Goal: Information Seeking & Learning: Find specific fact

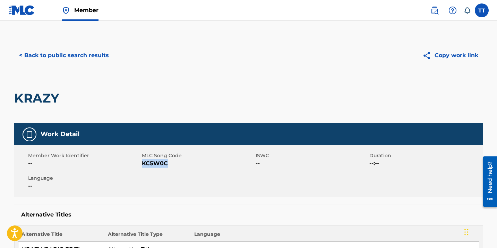
click at [80, 54] on button "< Back to public search results" at bounding box center [64, 55] width 100 height 17
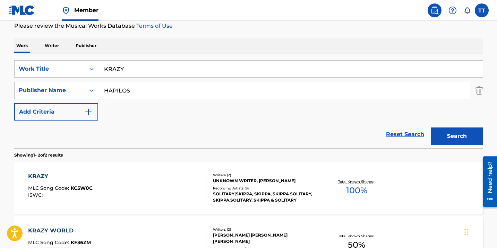
scroll to position [84, 0]
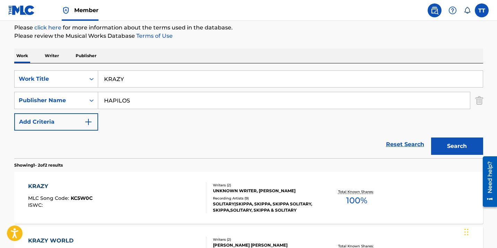
click at [136, 80] on input "KRAZY" at bounding box center [290, 79] width 385 height 17
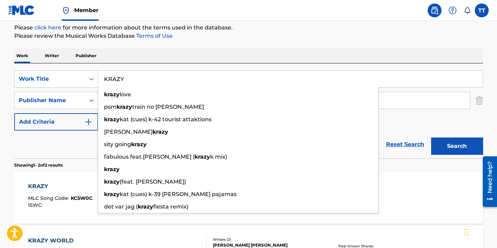
paste input "PSALMS 55"
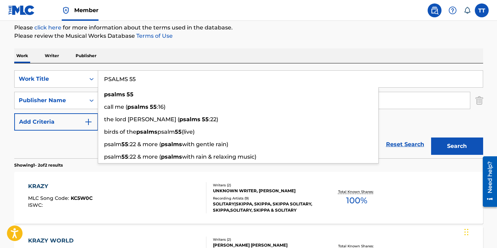
type input "PSALMS 55"
click at [431, 138] on button "Search" at bounding box center [457, 146] width 52 height 17
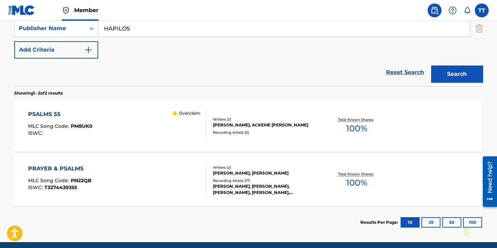
scroll to position [158, 0]
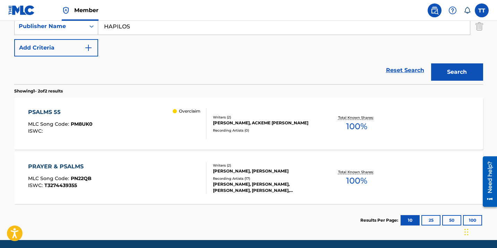
click at [131, 117] on div "PSALMS 55 MLC Song Code : PM8UK0 ISWC : Overclaim" at bounding box center [117, 123] width 178 height 31
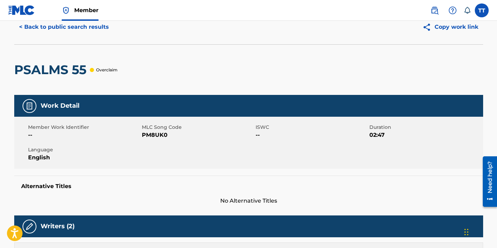
scroll to position [32, 0]
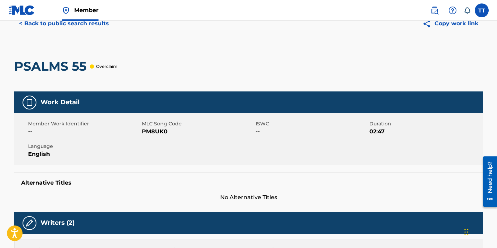
click at [157, 133] on span "PM8UK0" at bounding box center [198, 132] width 112 height 8
copy span "PM8UK0"
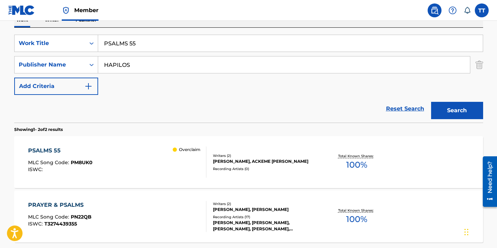
scroll to position [71, 0]
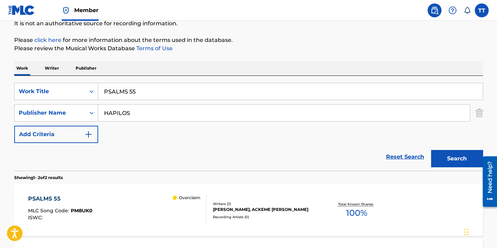
click at [122, 91] on input "PSALMS 55" at bounding box center [290, 91] width 385 height 17
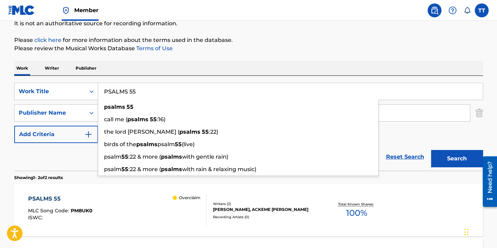
click at [122, 91] on input "PSALMS 55" at bounding box center [290, 91] width 385 height 17
paste input "DEVIL PAN LAND"
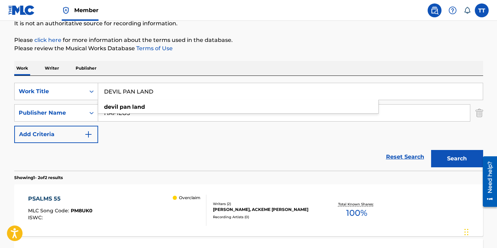
type input "DEVIL PAN LAND"
click at [431, 150] on button "Search" at bounding box center [457, 158] width 52 height 17
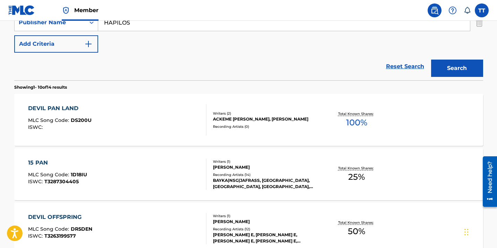
click at [104, 124] on div "DEVIL PAN LAND MLC Song Code : DS200U ISWC :" at bounding box center [117, 119] width 178 height 31
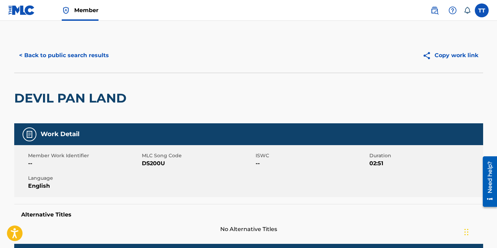
click at [157, 161] on span "DS200U" at bounding box center [198, 164] width 112 height 8
copy span "DS200U"
click at [84, 60] on button "< Back to public search results" at bounding box center [64, 55] width 100 height 17
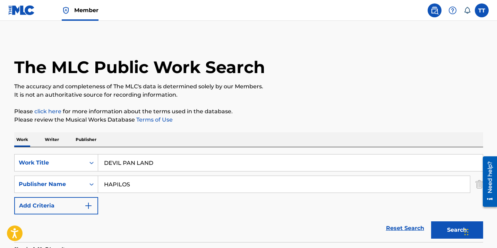
click at [133, 161] on input "DEVIL PAN LAND" at bounding box center [290, 163] width 385 height 17
paste input "CASH FLOW"
type input "CASH FLOW"
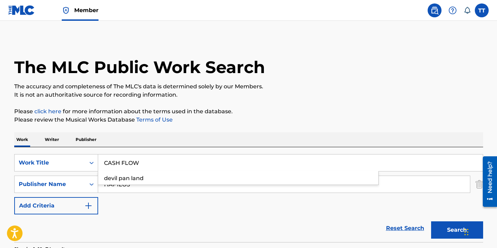
click at [431, 222] on button "Search" at bounding box center [457, 230] width 52 height 17
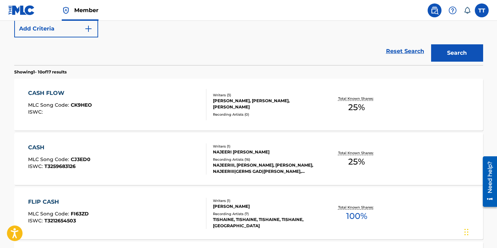
scroll to position [161, 0]
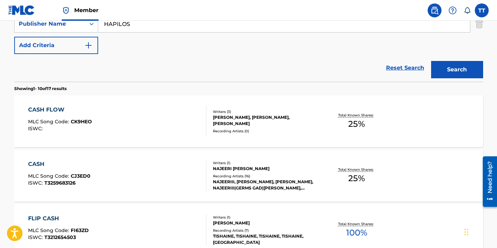
click at [124, 121] on div "CASH FLOW MLC Song Code : CK9HEO ISWC :" at bounding box center [117, 121] width 178 height 31
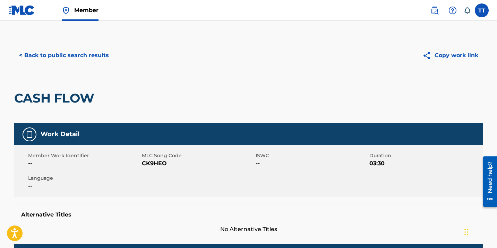
click at [160, 167] on span "CK9HEO" at bounding box center [198, 164] width 112 height 8
click at [160, 166] on span "CK9HEO" at bounding box center [198, 164] width 112 height 8
copy span "CK9HEO"
click at [51, 55] on button "< Back to public search results" at bounding box center [64, 55] width 100 height 17
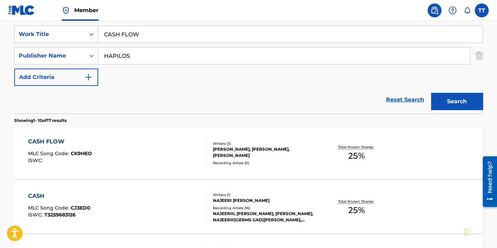
scroll to position [107, 0]
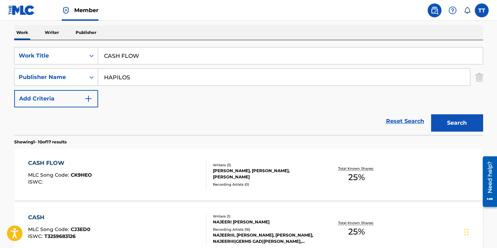
click at [120, 54] on input "CASH FLOW" at bounding box center [290, 56] width 385 height 17
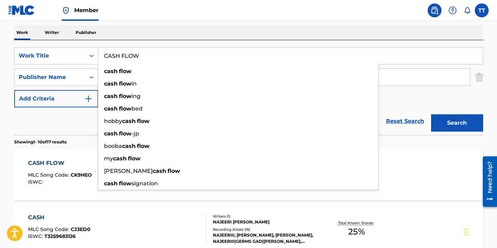
click at [120, 54] on input "CASH FLOW" at bounding box center [290, 56] width 385 height 17
paste input "RUBBISH BAG"
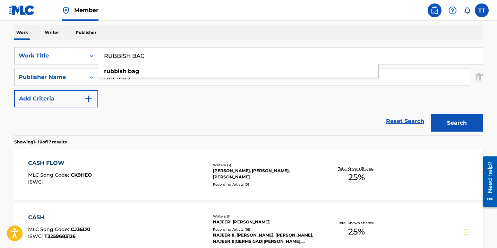
type input "RUBBISH BAG"
click at [431, 114] on button "Search" at bounding box center [457, 122] width 52 height 17
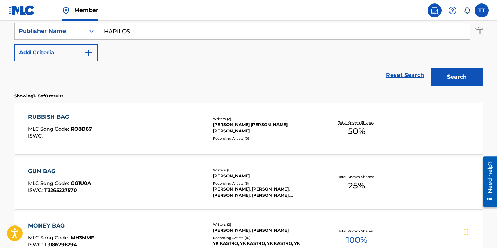
scroll to position [160, 0]
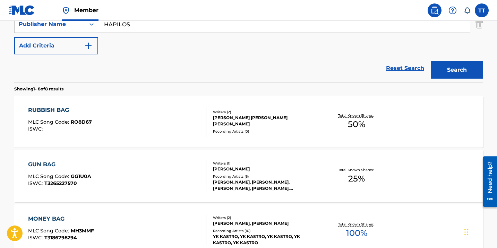
click at [135, 119] on div "RUBBISH BAG MLC Song Code : RO8D67 ISWC :" at bounding box center [117, 121] width 178 height 31
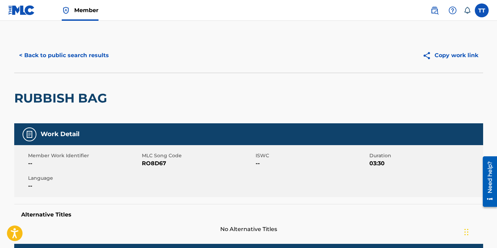
scroll to position [96, 0]
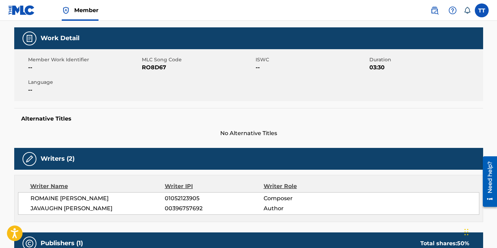
click at [156, 70] on span "RO8D67" at bounding box center [198, 67] width 112 height 8
copy span "RO8D67"
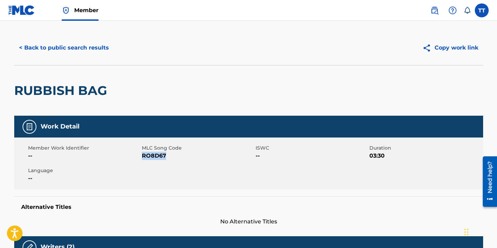
scroll to position [0, 0]
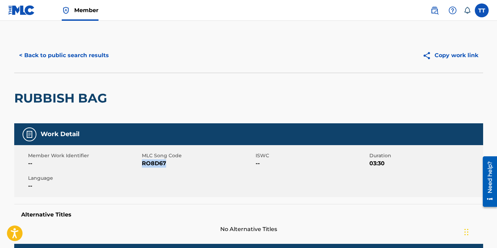
click at [64, 55] on button "< Back to public search results" at bounding box center [64, 55] width 100 height 17
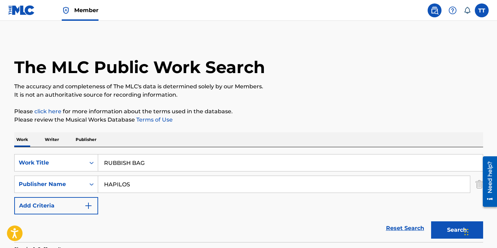
click at [142, 157] on input "RUBBISH BAG" at bounding box center [290, 163] width 385 height 17
paste input "Clever Place"
type input "Clever Place"
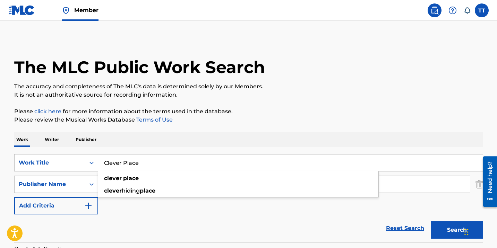
click at [431, 222] on button "Search" at bounding box center [457, 230] width 52 height 17
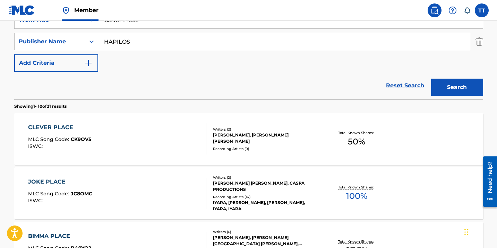
scroll to position [160, 0]
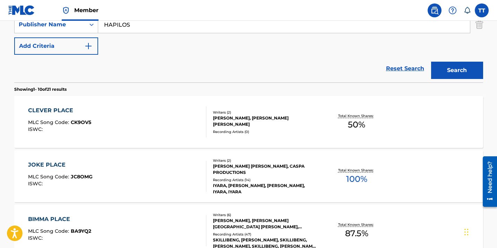
click at [145, 132] on div "CLEVER PLACE MLC Song Code : CK9OV5 ISWC :" at bounding box center [117, 121] width 178 height 31
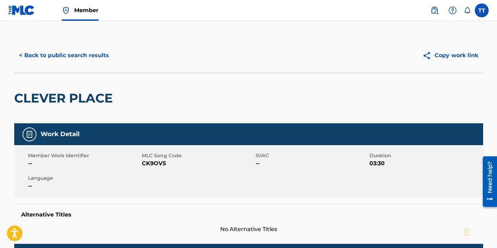
click at [148, 162] on span "CK9OV5" at bounding box center [198, 164] width 112 height 8
click at [149, 162] on span "CK9OV5" at bounding box center [198, 164] width 112 height 8
copy span "CK9OV5"
click at [76, 55] on button "< Back to public search results" at bounding box center [64, 55] width 100 height 17
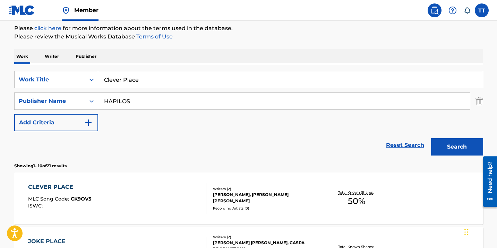
scroll to position [53, 0]
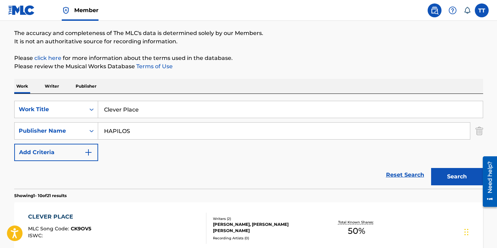
click at [125, 115] on input "Clever Place" at bounding box center [290, 109] width 385 height 17
click at [124, 115] on input "Clever Place" at bounding box center [290, 109] width 385 height 17
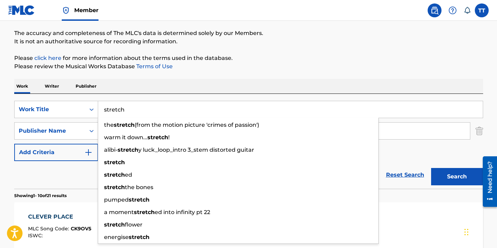
type input "stretch"
click at [431, 168] on button "Search" at bounding box center [457, 176] width 52 height 17
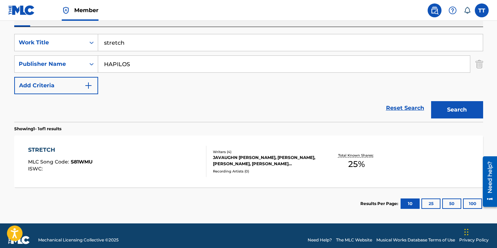
scroll to position [127, 0]
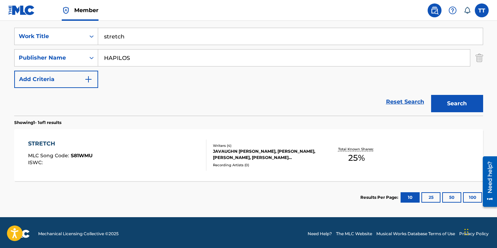
click at [82, 157] on span "S81WMU" at bounding box center [82, 156] width 22 height 6
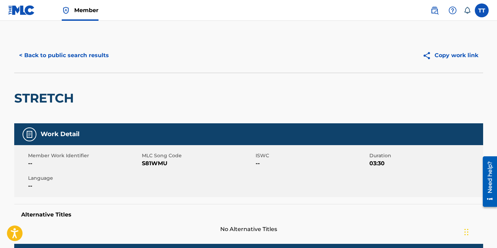
click at [149, 164] on span "S81WMU" at bounding box center [198, 164] width 112 height 8
copy span "S81WMU"
click at [71, 47] on button "< Back to public search results" at bounding box center [64, 55] width 100 height 17
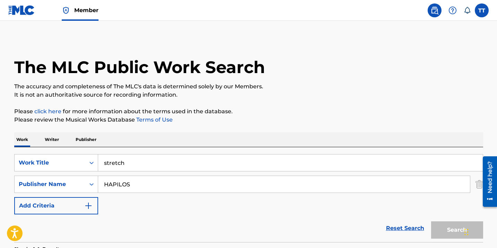
scroll to position [89, 0]
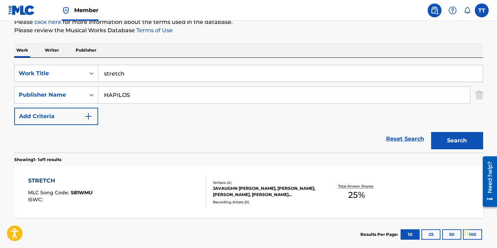
click at [179, 80] on input "stretch" at bounding box center [290, 73] width 385 height 17
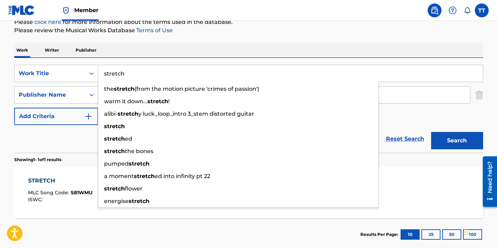
paste input "NEVER GIVE UP"
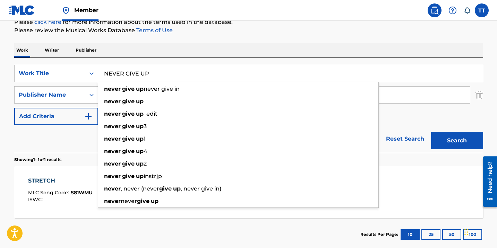
type input "NEVER GIVE UP"
click at [431, 132] on button "Search" at bounding box center [457, 140] width 52 height 17
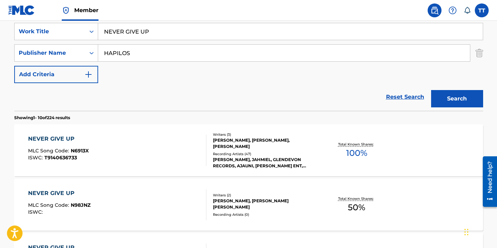
scroll to position [169, 0]
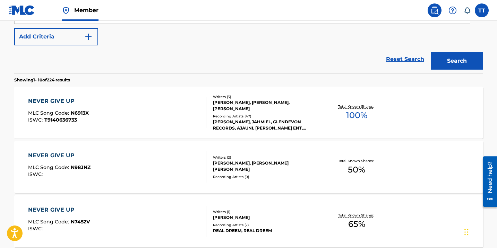
click at [122, 110] on div "NEVER GIVE UP MLC Song Code : N6913X ISWC : T9140636733" at bounding box center [117, 112] width 178 height 31
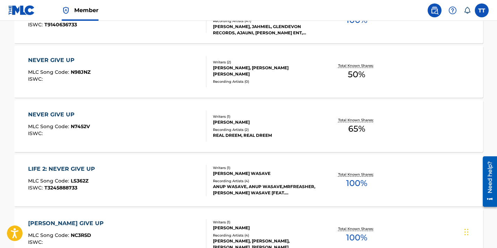
scroll to position [264, 0]
click at [111, 68] on div "NEVER GIVE UP MLC Song Code : N98JNZ ISWC :" at bounding box center [117, 72] width 178 height 31
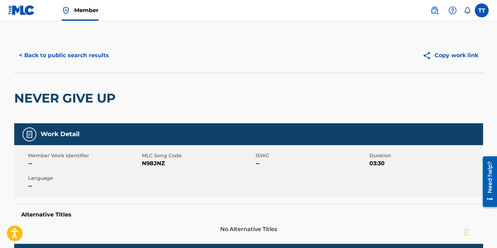
click at [144, 164] on span "N98JNZ" at bounding box center [198, 164] width 112 height 8
copy span "N98JNZ"
click at [96, 102] on h2 "NEVER GIVE UP" at bounding box center [66, 99] width 105 height 16
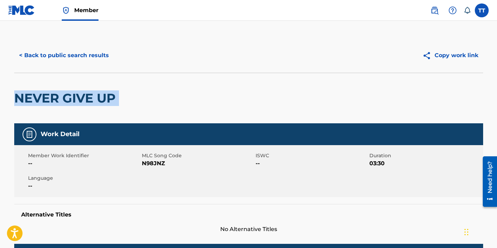
click at [96, 102] on h2 "NEVER GIVE UP" at bounding box center [66, 99] width 105 height 16
copy div "NEVER GIVE UP"
click at [99, 51] on button "< Back to public search results" at bounding box center [64, 55] width 100 height 17
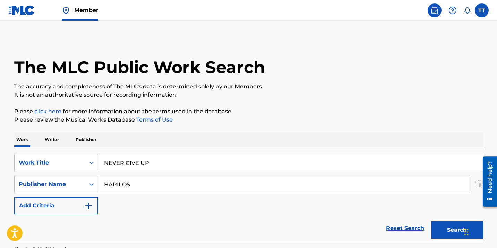
click at [130, 160] on input "NEVER GIVE UP" at bounding box center [290, 163] width 385 height 17
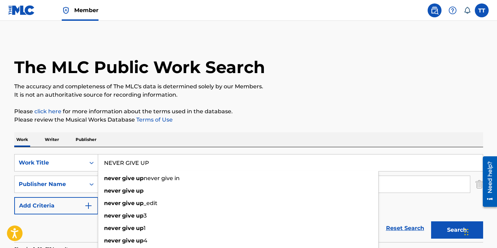
paste input "PROTECT MINE"
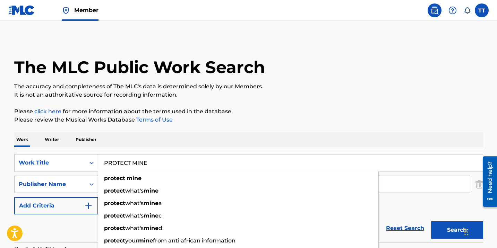
type input "PROTECT MINE"
click at [431, 222] on button "Search" at bounding box center [457, 230] width 52 height 17
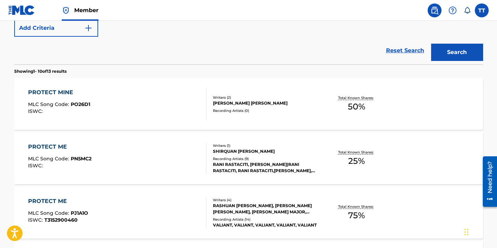
scroll to position [186, 0]
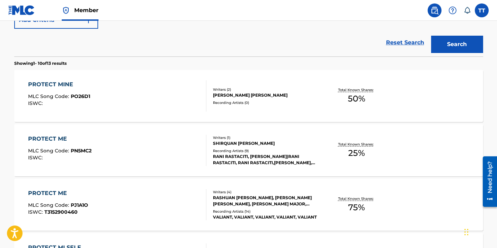
click at [120, 82] on div "PROTECT MINE MLC Song Code : PO26D1 ISWC :" at bounding box center [117, 95] width 178 height 31
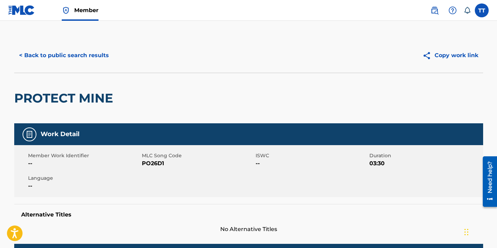
click at [151, 167] on span "PO26D1" at bounding box center [198, 164] width 112 height 8
copy span "PO26D1"
click at [34, 51] on button "< Back to public search results" at bounding box center [64, 55] width 100 height 17
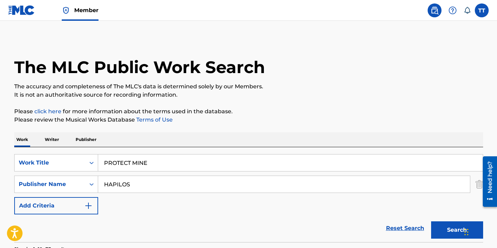
click at [113, 158] on input "PROTECT MINE" at bounding box center [290, 163] width 385 height 17
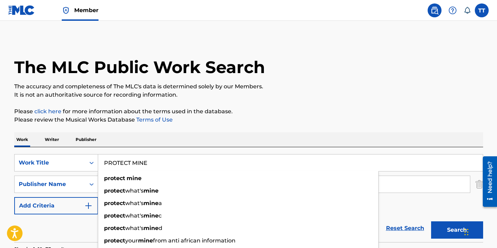
click at [113, 158] on input "PROTECT MINE" at bounding box center [290, 163] width 385 height 17
paste input "BAD GAL"
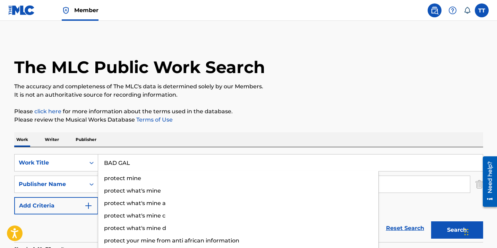
click at [431, 222] on button "Search" at bounding box center [457, 230] width 52 height 17
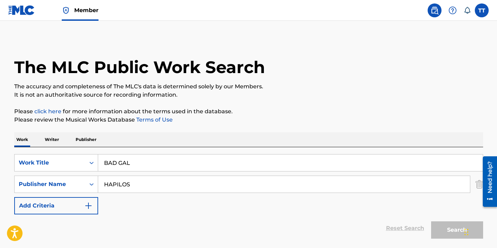
click at [431, 222] on button "Search" at bounding box center [457, 230] width 52 height 17
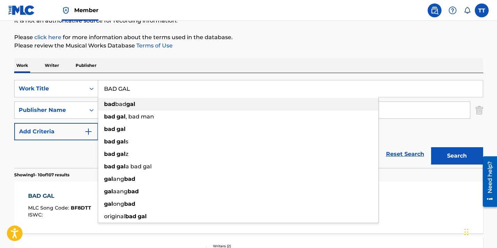
scroll to position [70, 0]
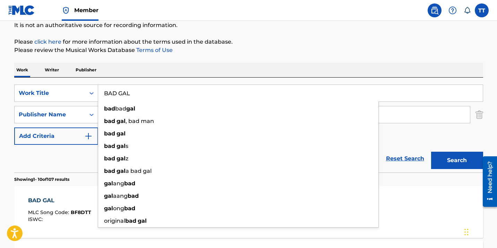
click at [113, 94] on input "BAD GAL" at bounding box center [290, 93] width 385 height 17
paste input "[PERSON_NAME]"
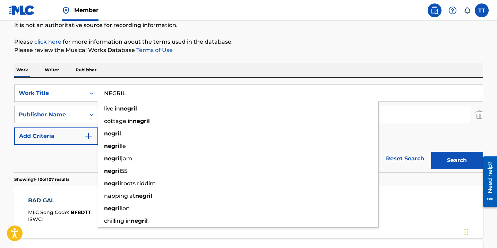
type input "NEGRIL"
click at [431, 152] on button "Search" at bounding box center [457, 160] width 52 height 17
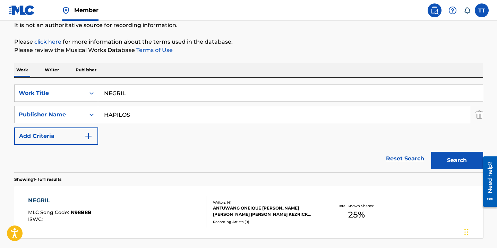
scroll to position [129, 0]
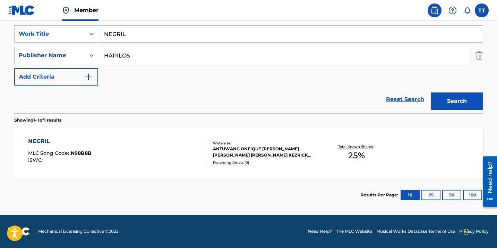
click at [101, 154] on div "NEGRIL MLC Song Code : N98B8B ISWC :" at bounding box center [117, 152] width 178 height 31
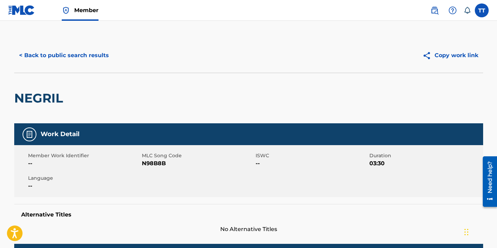
click at [33, 58] on button "< Back to public search results" at bounding box center [64, 55] width 100 height 17
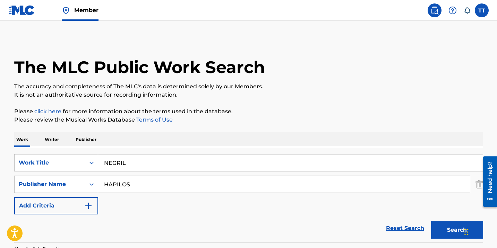
scroll to position [89, 0]
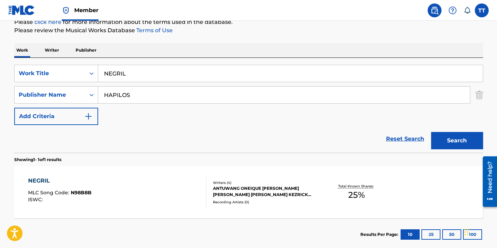
click at [126, 86] on div "HAPILOS" at bounding box center [284, 94] width 372 height 17
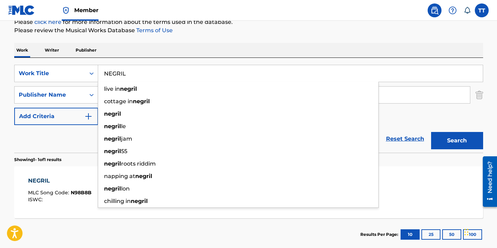
click at [116, 73] on input "NEGRIL" at bounding box center [290, 73] width 385 height 17
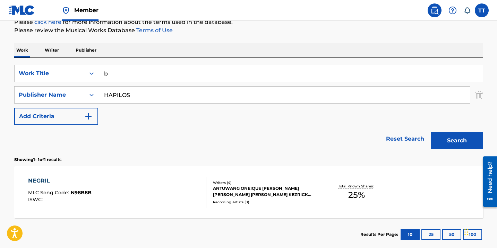
type input "b"
click at [161, 75] on input "b" at bounding box center [290, 73] width 385 height 17
click at [86, 174] on div "NEGRIL MLC Song Code : N98B8B ISWC : Writers ( 4 ) ANTUWANG ONEIQUE [PERSON_NAM…" at bounding box center [248, 192] width 469 height 52
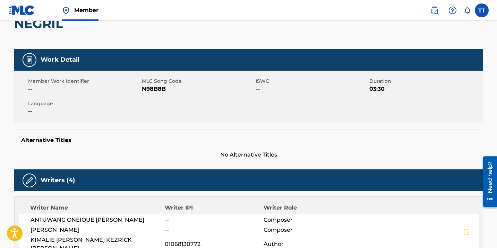
scroll to position [87, 0]
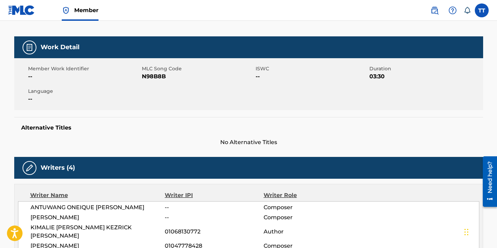
click at [148, 78] on span "N98B8B" at bounding box center [198, 76] width 112 height 8
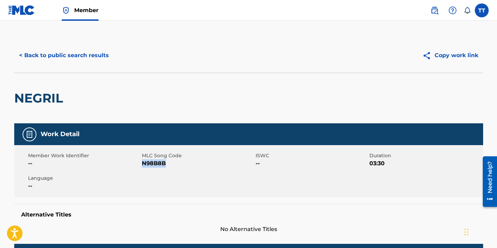
click at [58, 53] on button "< Back to public search results" at bounding box center [64, 55] width 100 height 17
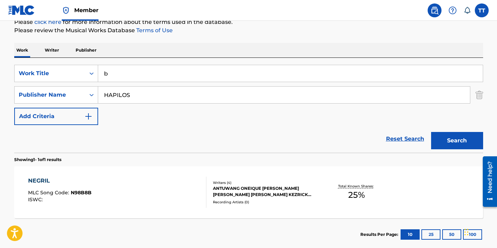
click at [139, 72] on input "b" at bounding box center [290, 73] width 385 height 17
paste input "LIGHTS OUT"
type input "LIGHTS OUT"
click at [431, 132] on button "Search" at bounding box center [457, 140] width 52 height 17
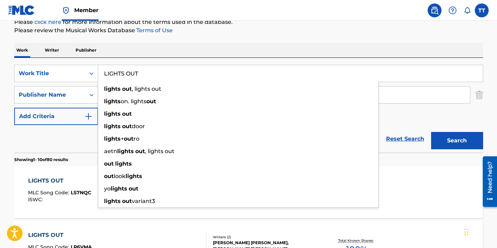
click at [27, 147] on div "Reset Search Search" at bounding box center [248, 139] width 469 height 28
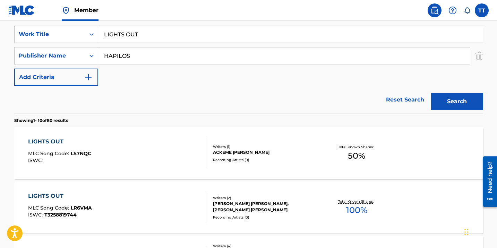
scroll to position [141, 0]
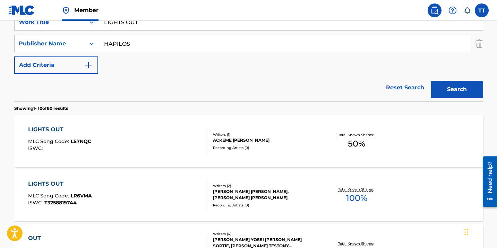
click at [147, 126] on div "LIGHTS OUT MLC Song Code : LS7NQC ISWC :" at bounding box center [117, 141] width 178 height 31
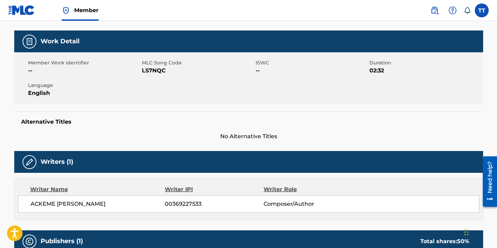
scroll to position [120, 0]
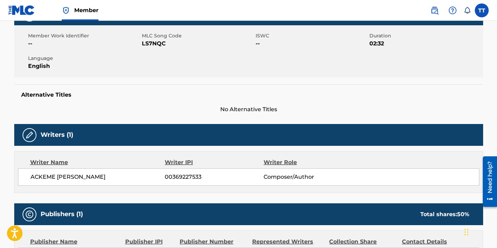
click at [156, 45] on span "LS7NQC" at bounding box center [198, 44] width 112 height 8
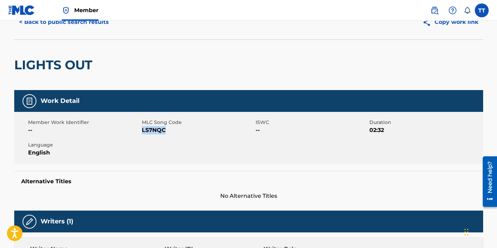
scroll to position [0, 0]
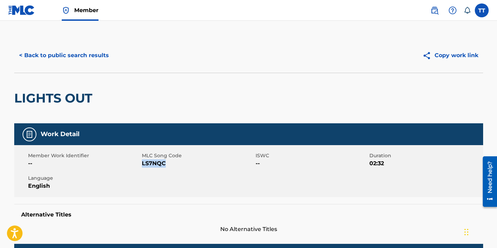
click at [54, 56] on button "< Back to public search results" at bounding box center [64, 55] width 100 height 17
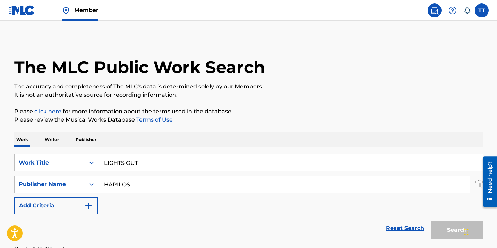
scroll to position [141, 0]
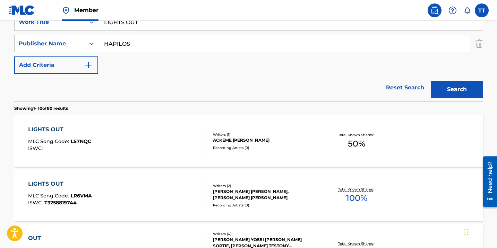
click at [119, 29] on input "LIGHTS OUT" at bounding box center [290, 22] width 385 height 17
paste input "TEMP ME"
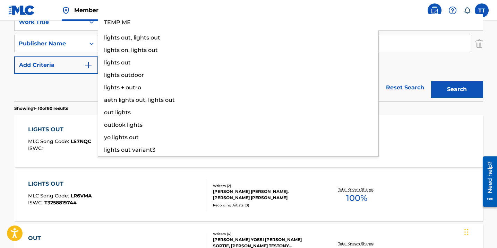
type input "TEMP ME"
click at [431, 81] on button "Search" at bounding box center [457, 89] width 52 height 17
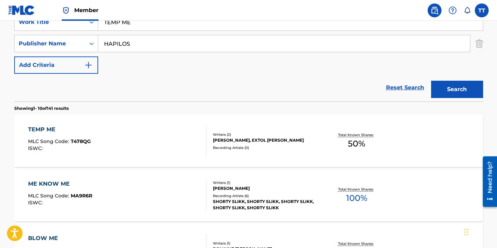
click at [114, 134] on div "TEMP ME MLC Song Code : T478QG ISWC :" at bounding box center [117, 141] width 178 height 31
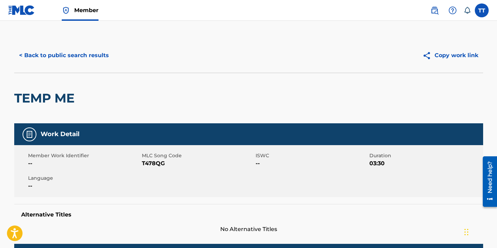
click at [158, 166] on span "T478QG" at bounding box center [198, 164] width 112 height 8
click at [104, 60] on button "< Back to public search results" at bounding box center [64, 55] width 100 height 17
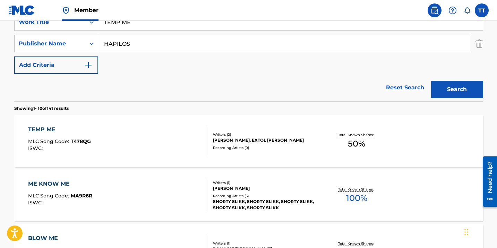
click at [120, 29] on input "TEMP ME" at bounding box center [290, 22] width 385 height 17
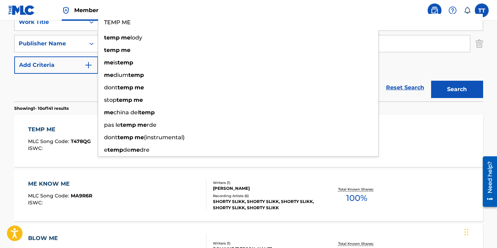
click at [120, 29] on input "TEMP ME" at bounding box center [290, 22] width 385 height 17
paste input "PEDAL"
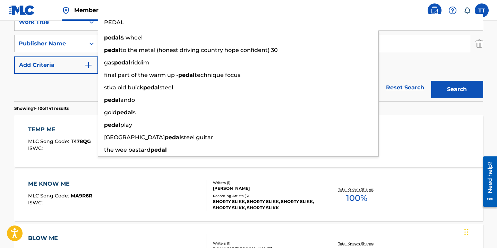
type input "PEDAL"
click at [431, 81] on button "Search" at bounding box center [457, 89] width 52 height 17
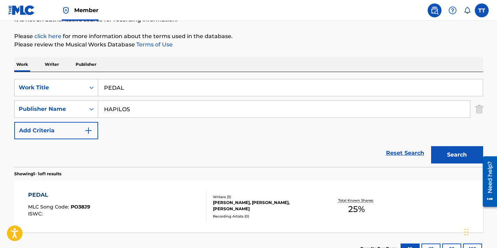
scroll to position [129, 0]
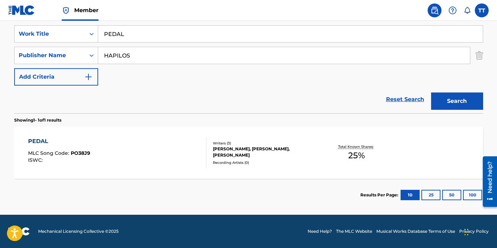
click at [97, 143] on div "PEDAL MLC Song Code : PO38J9 ISWC :" at bounding box center [117, 152] width 178 height 31
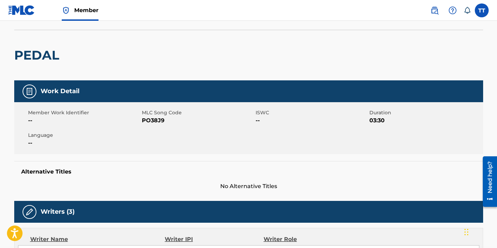
scroll to position [94, 0]
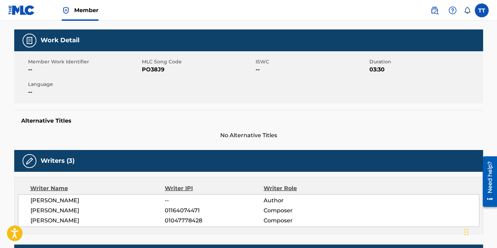
click at [147, 70] on span "PO38J9" at bounding box center [198, 70] width 112 height 8
